Goal: Task Accomplishment & Management: Use online tool/utility

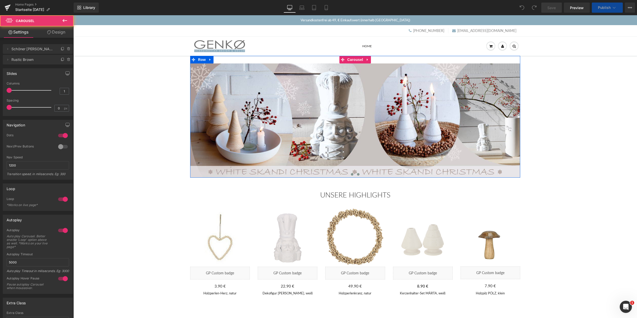
click at [359, 176] on span at bounding box center [358, 174] width 3 height 3
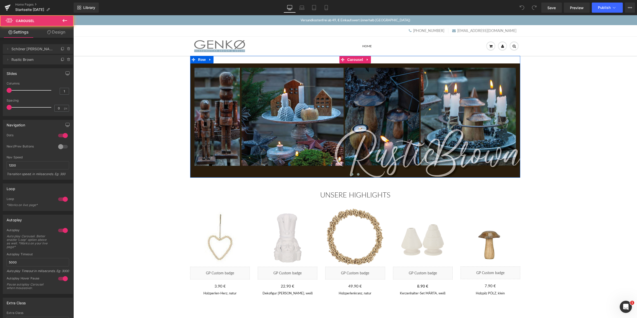
click at [352, 176] on span at bounding box center [352, 174] width 3 height 3
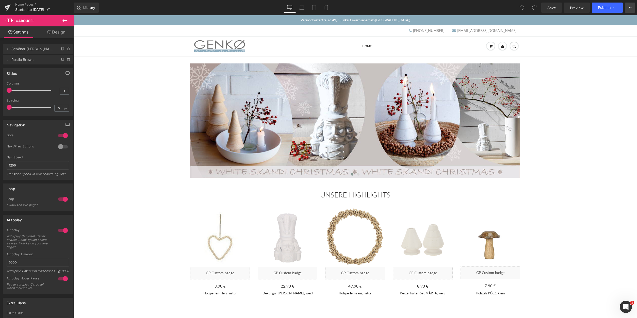
click at [631, 8] on icon at bounding box center [631, 7] width 1 height 1
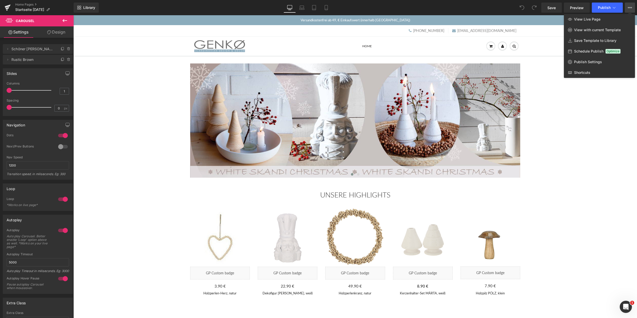
click at [590, 130] on div at bounding box center [355, 166] width 564 height 303
